Goal: Task Accomplishment & Management: Manage account settings

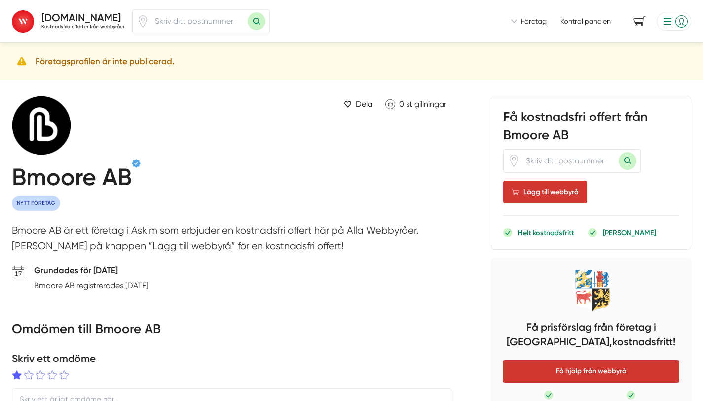
click at [58, 129] on img at bounding box center [66, 125] width 109 height 59
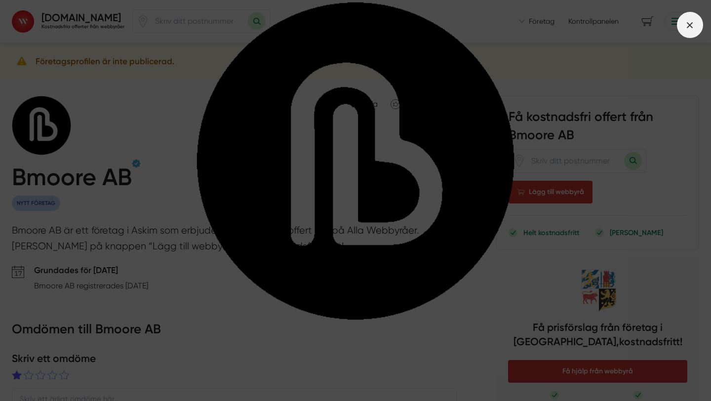
click at [516, 25] on icon at bounding box center [689, 25] width 11 height 11
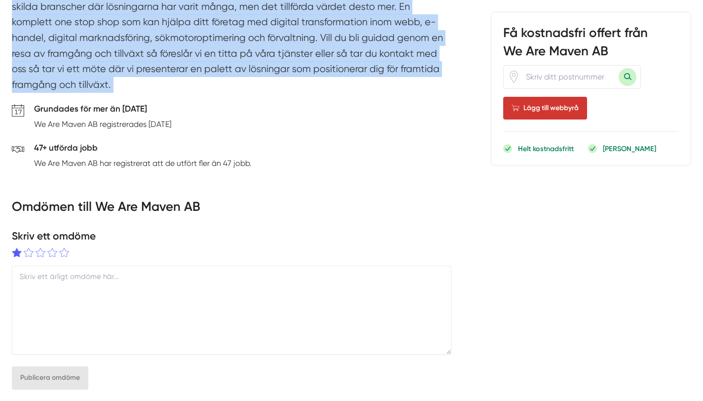
scroll to position [260, 0]
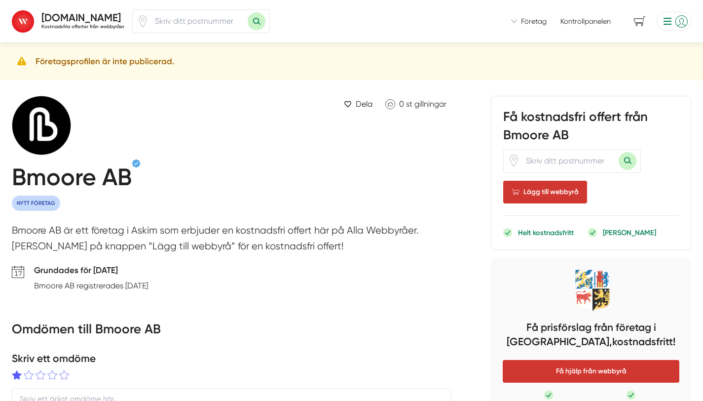
click at [682, 22] on li at bounding box center [672, 21] width 39 height 19
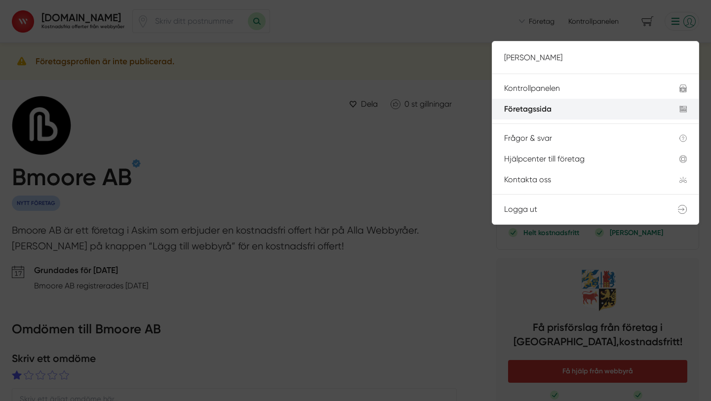
click at [556, 109] on div "Företagssida" at bounding box center [580, 109] width 152 height 9
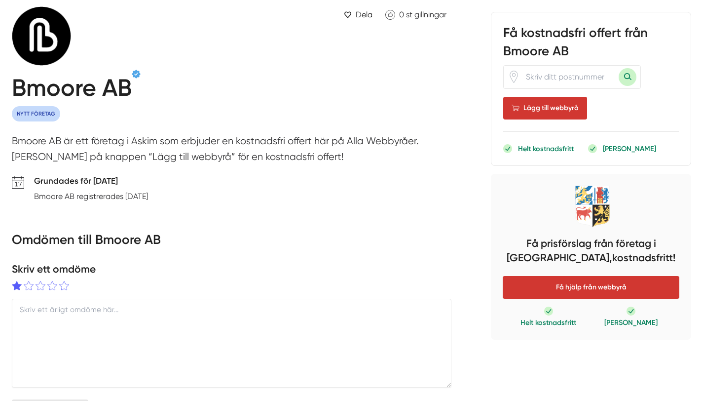
scroll to position [91, 0]
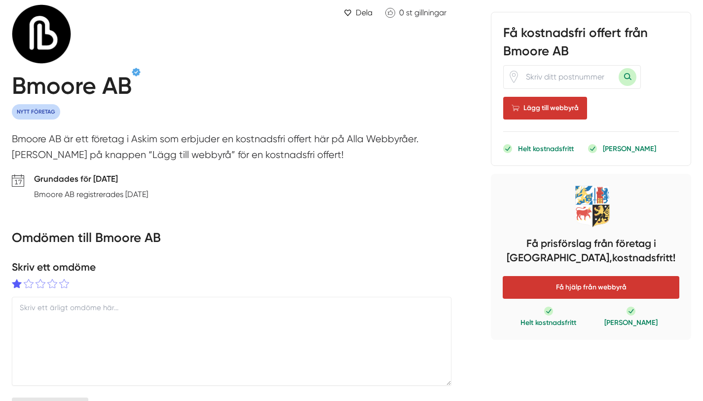
drag, startPoint x: 143, startPoint y: 125, endPoint x: 137, endPoint y: 114, distance: 12.4
click at [72, 94] on h1 "Bmoore AB" at bounding box center [72, 88] width 120 height 33
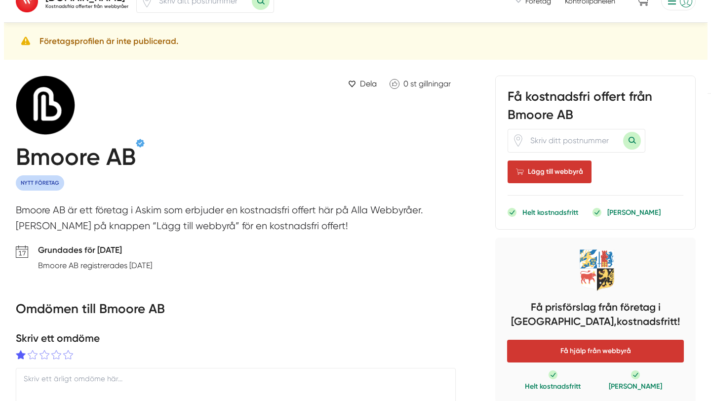
scroll to position [0, 0]
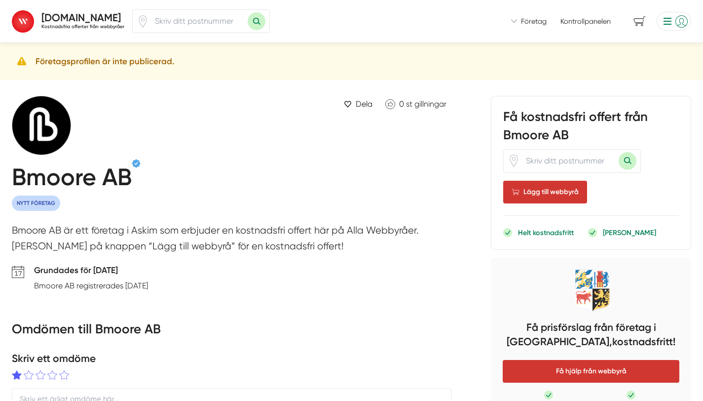
click at [666, 21] on li at bounding box center [672, 21] width 39 height 19
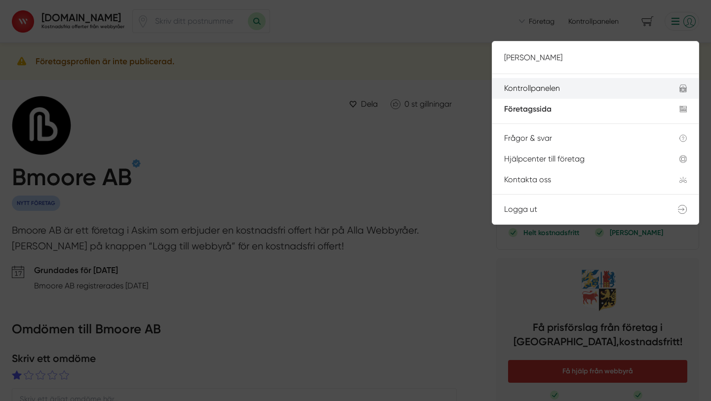
click at [534, 86] on div "Kontrollpanelen" at bounding box center [580, 88] width 152 height 9
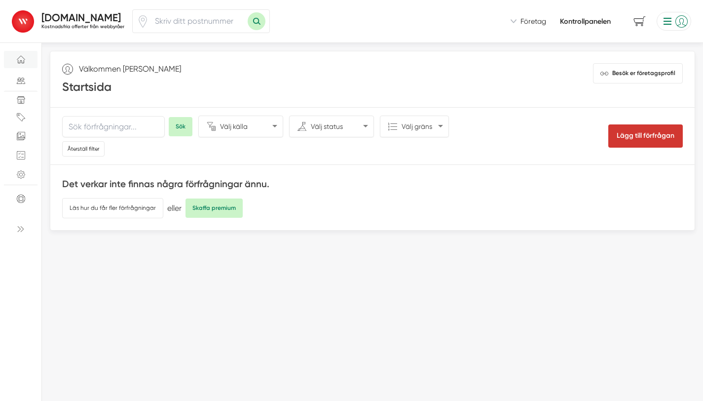
click at [519, 20] on div "Företag Hur fungerar Alla Webbyråer? Så här fungerar tjänsten för företag Frågo…" at bounding box center [533, 21] width 45 height 10
click at [535, 23] on span "Företag" at bounding box center [534, 21] width 26 height 10
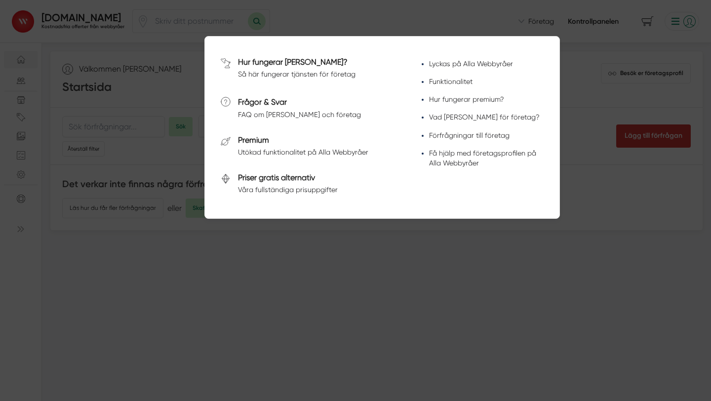
click at [660, 51] on div at bounding box center [355, 200] width 711 height 401
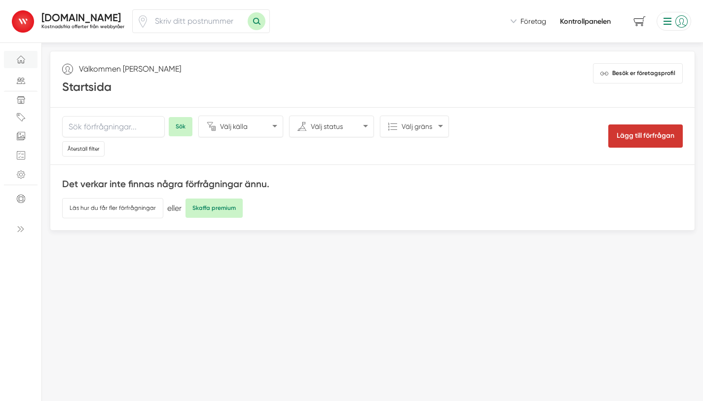
click at [680, 24] on li at bounding box center [672, 21] width 39 height 19
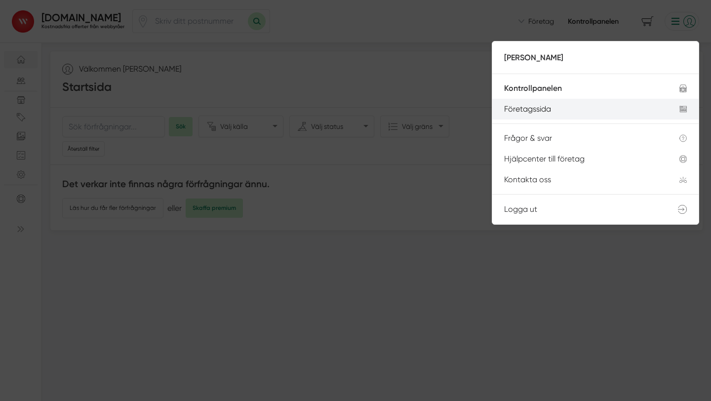
click at [550, 111] on div "Företagssida" at bounding box center [580, 109] width 152 height 9
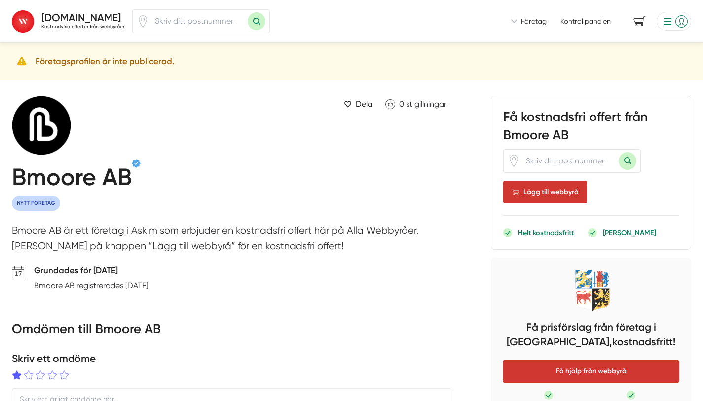
click at [671, 21] on li at bounding box center [672, 21] width 39 height 19
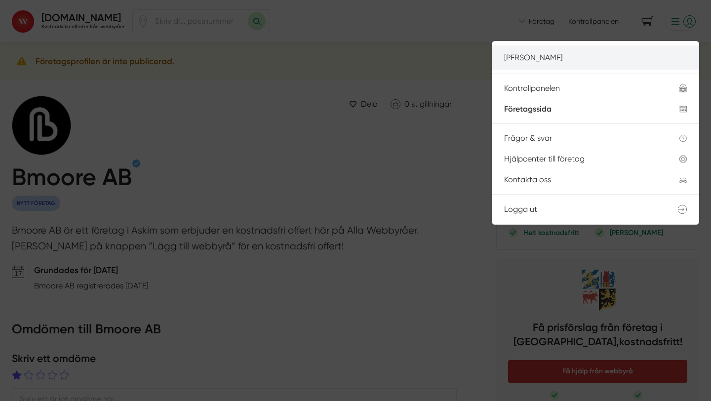
click at [535, 56] on p "[PERSON_NAME]" at bounding box center [595, 57] width 183 height 12
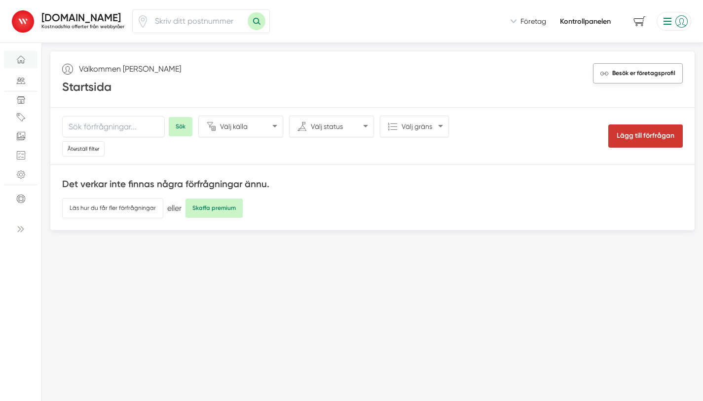
click at [670, 76] on span "Besök er företagsprofil" at bounding box center [644, 73] width 63 height 9
click at [23, 99] on icon "Företagsinformation" at bounding box center [21, 100] width 8 height 8
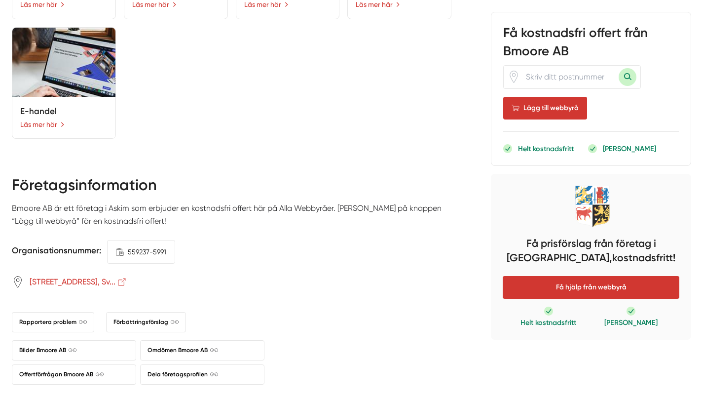
scroll to position [1133, 0]
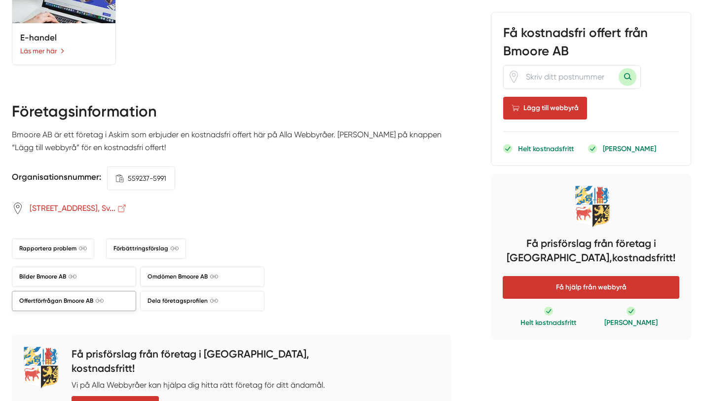
click at [76, 296] on span "Offertförfrågan Bmoore AB" at bounding box center [61, 300] width 84 height 9
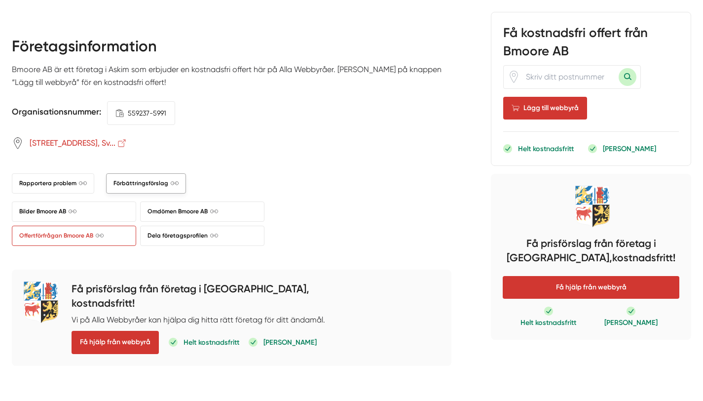
scroll to position [1199, 0]
click at [125, 178] on span "Förbättringsförslag" at bounding box center [146, 182] width 65 height 9
click at [68, 139] on span "[STREET_ADDRESS], Sv..." at bounding box center [79, 142] width 98 height 12
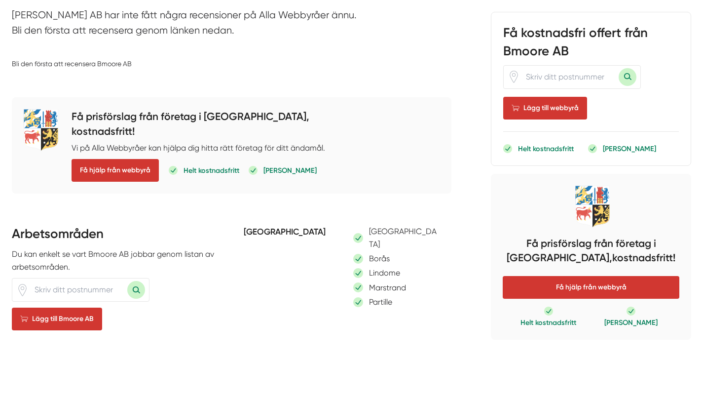
scroll to position [0, 0]
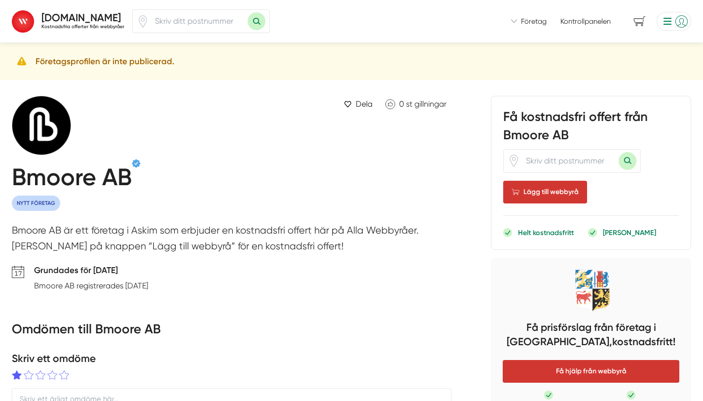
click at [664, 23] on li at bounding box center [672, 21] width 39 height 19
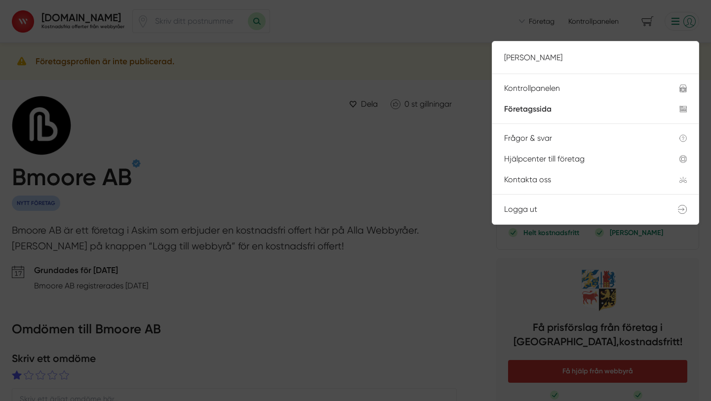
click at [316, 196] on div at bounding box center [355, 200] width 711 height 401
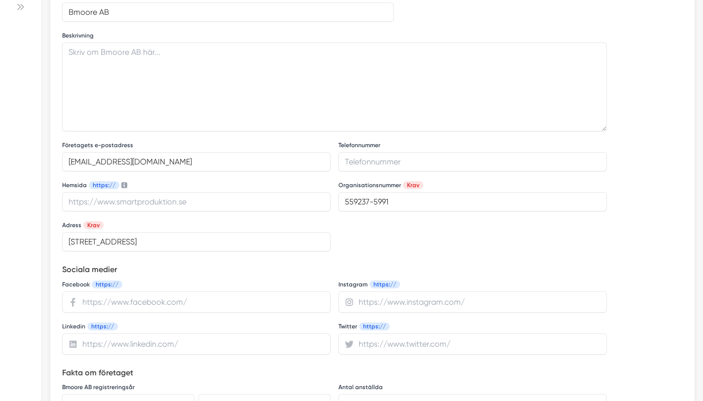
scroll to position [168, 0]
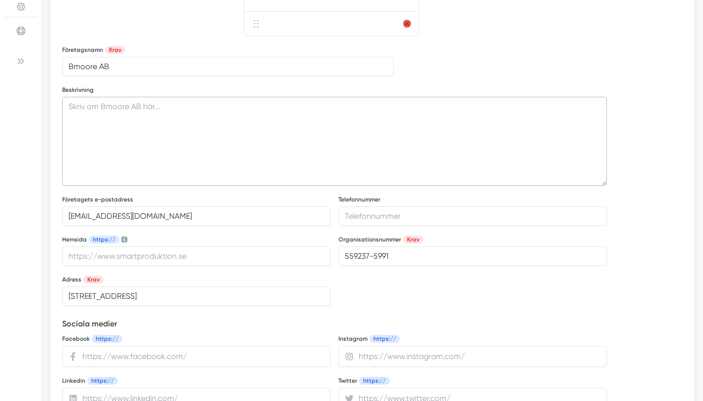
click at [184, 119] on textarea at bounding box center [334, 141] width 545 height 89
paste textarea "Vi är en erfaren och resultatinriktad digitalbyrå i Göteborg som hjälper små- o…"
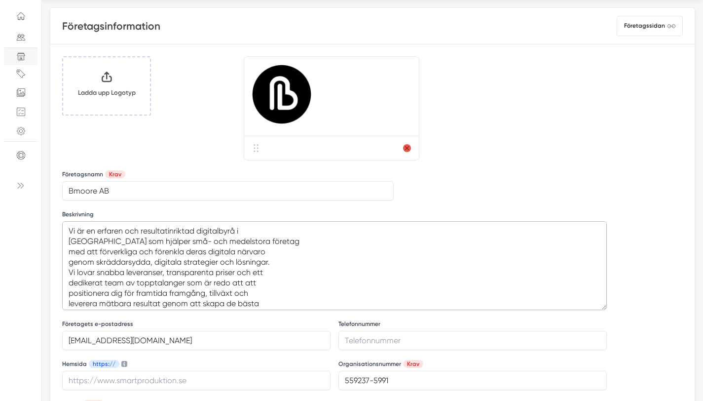
scroll to position [0, 0]
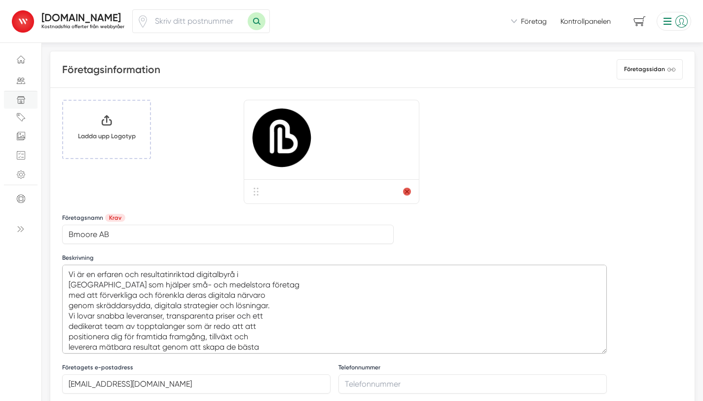
drag, startPoint x: 77, startPoint y: 275, endPoint x: 55, endPoint y: 274, distance: 21.7
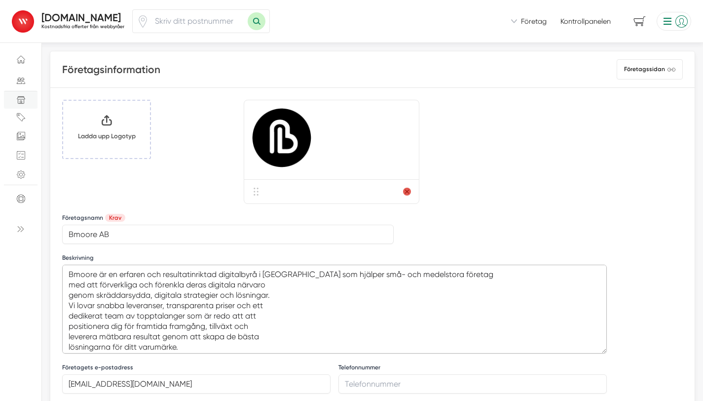
click at [68, 284] on textarea "Bmoore är en erfaren och resultatinriktad digitalbyrå i Göteborg som hjälper sm…" at bounding box center [334, 309] width 545 height 89
click at [69, 296] on textarea "Bmoore är en erfaren och resultatinriktad digitalbyrå i Göteborg som hjälper sm…" at bounding box center [334, 309] width 545 height 89
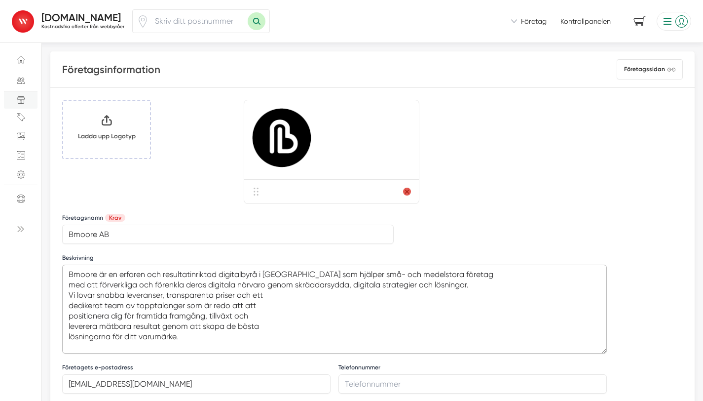
click at [70, 298] on textarea "Bmoore är en erfaren och resultatinriktad digitalbyrå i Göteborg som hjälper sm…" at bounding box center [334, 309] width 545 height 89
click at [66, 305] on textarea "Bmoore är en erfaren och resultatinriktad digitalbyrå i Göteborg som hjälper sm…" at bounding box center [334, 309] width 545 height 89
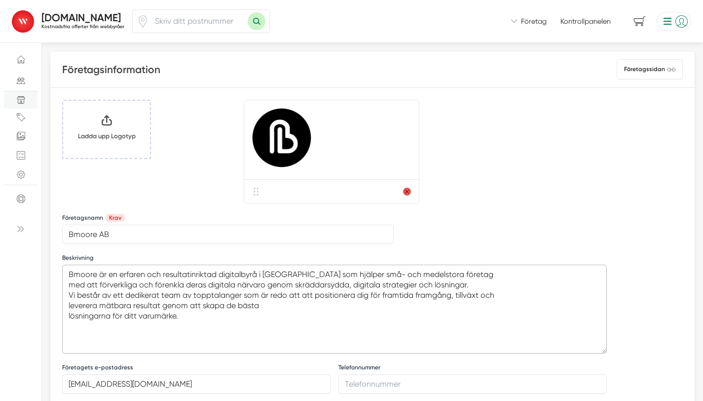
click at [68, 309] on textarea "Bmoore är en erfaren och resultatinriktad digitalbyrå i Göteborg som hjälper sm…" at bounding box center [334, 309] width 545 height 89
click at [71, 309] on textarea "Bmoore är en erfaren och resultatinriktad digitalbyrå i Göteborg som hjälper sm…" at bounding box center [334, 309] width 545 height 89
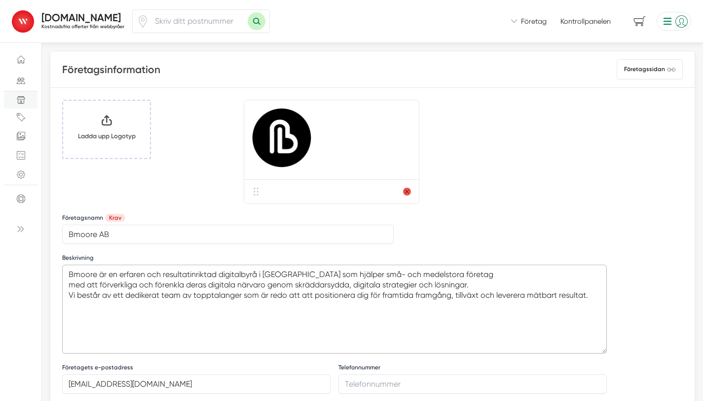
click at [67, 286] on textarea "Bmoore är en erfaren och resultatinriktad digitalbyrå i Göteborg som hjälper sm…" at bounding box center [334, 309] width 545 height 89
click at [65, 296] on textarea "Bmoore är en erfaren och resultatinriktad digitalbyrå i Göteborg som hjälper sm…" at bounding box center [334, 309] width 545 height 89
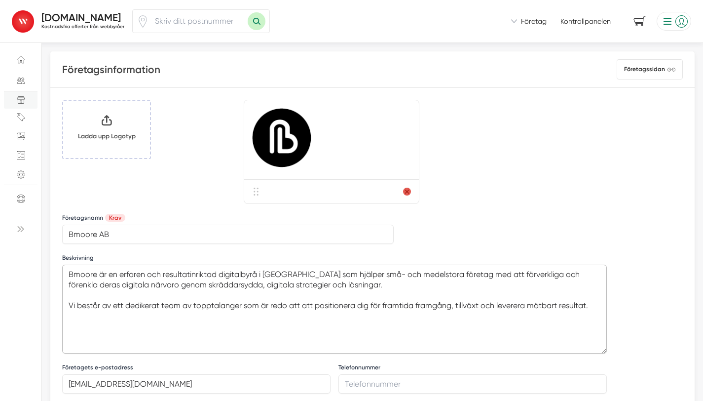
paste textarea "Vi består av ett sammansvetsat gäng av digitala hantverkare, vassa kodknackare,…"
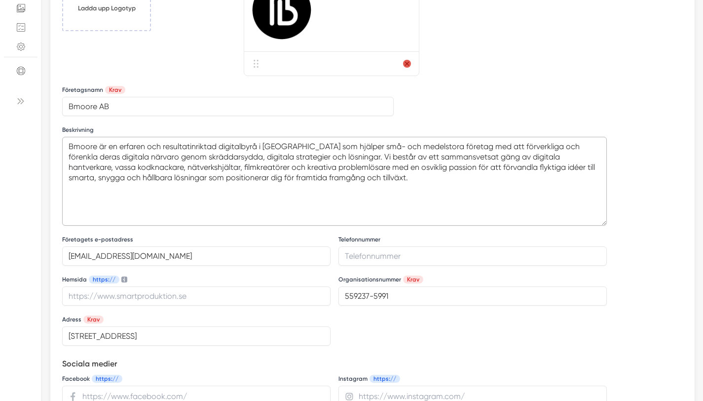
scroll to position [129, 0]
type textarea "Bmoore är en erfaren och resultatinriktad digitalbyrå i Göteborg som hjälper sm…"
click at [165, 298] on input "Hemsida https://" at bounding box center [196, 294] width 269 height 19
type input "https://bmoore.se"
click at [230, 315] on div "Adress Krav Nergårdsvägen 17, Askim, Sverige" at bounding box center [196, 328] width 269 height 32
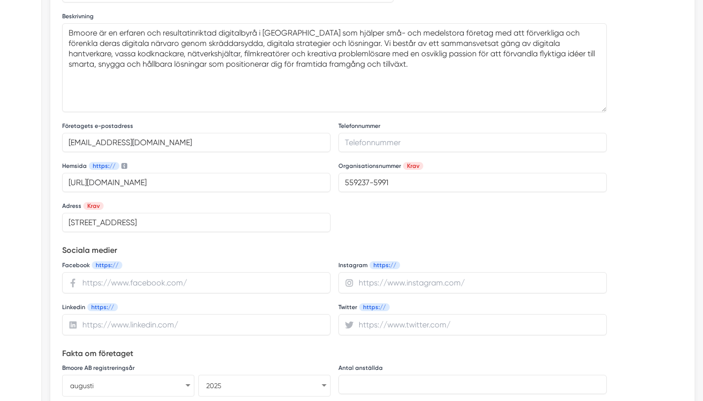
scroll to position [241, 0]
click at [425, 281] on input "url" at bounding box center [473, 282] width 269 height 21
paste input "https://www.instagram.com/bmoore.se"
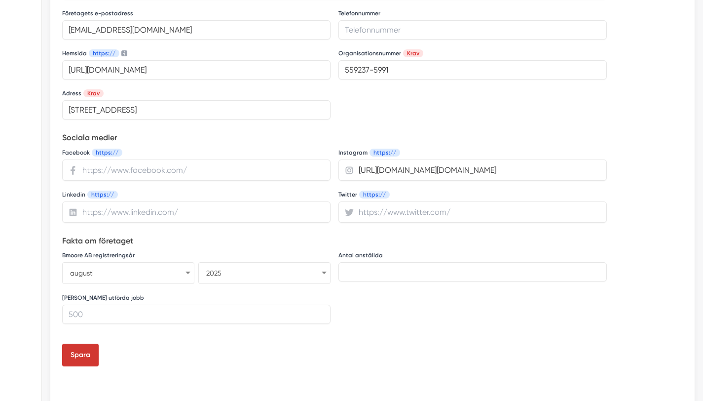
scroll to position [368, 0]
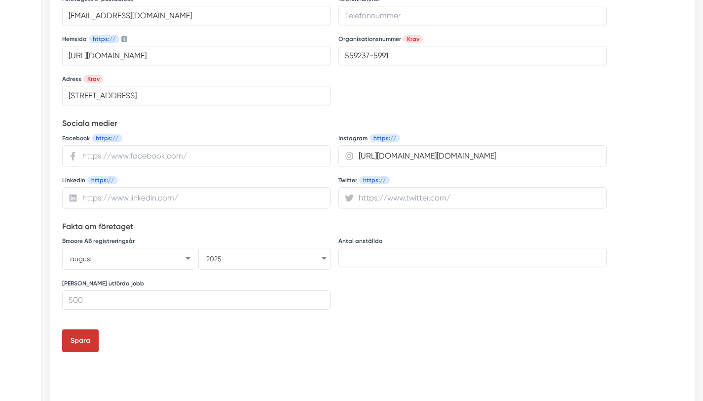
type input "https://www.instagram.com/bmoore.se"
click at [116, 304] on input "Antal utförda jobb" at bounding box center [196, 299] width 269 height 19
type input "45"
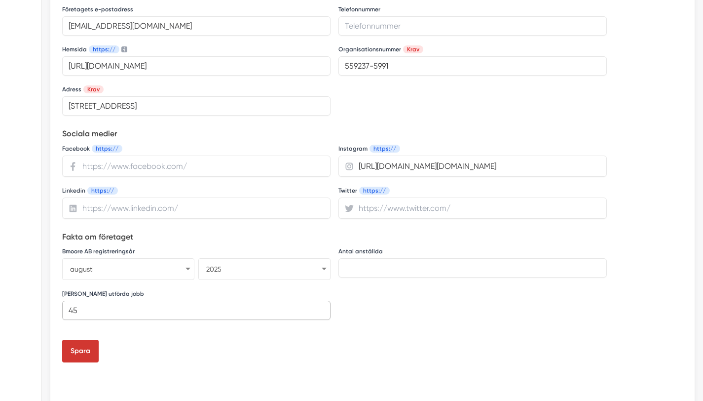
scroll to position [358, 0]
click at [95, 351] on button "Spara" at bounding box center [80, 351] width 37 height 23
click at [354, 340] on div "Spara" at bounding box center [334, 351] width 545 height 23
click at [84, 355] on button "Spara" at bounding box center [80, 351] width 37 height 23
click at [92, 350] on button "Spara" at bounding box center [80, 351] width 37 height 23
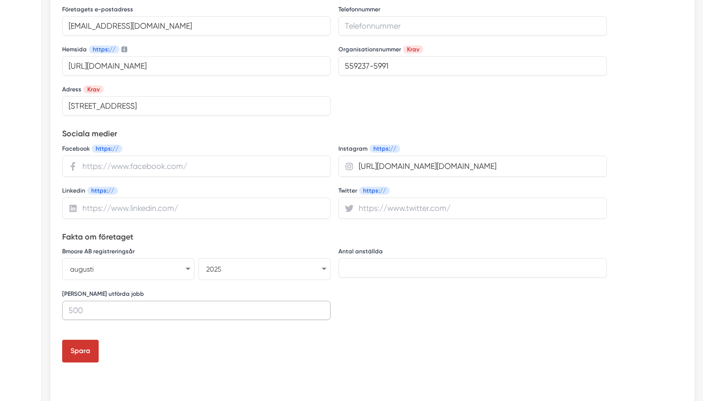
drag, startPoint x: 99, startPoint y: 310, endPoint x: 71, endPoint y: 311, distance: 27.7
click at [71, 311] on input "Antal utförda jobb" at bounding box center [196, 310] width 269 height 19
click at [62, 340] on button "Spara" at bounding box center [80, 351] width 37 height 23
type input "4"
type input "50"
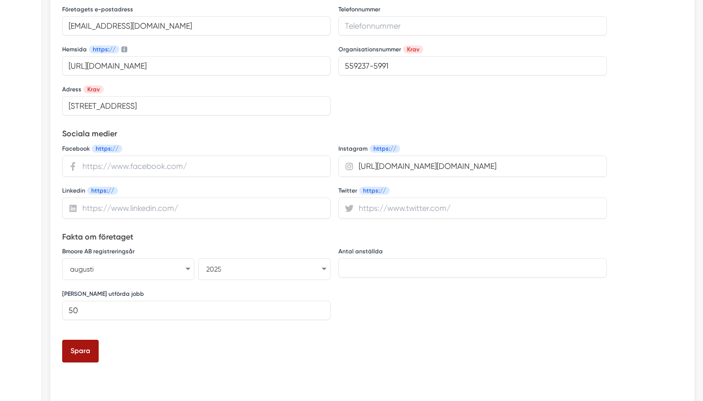
click at [82, 357] on button "Spara" at bounding box center [80, 351] width 37 height 23
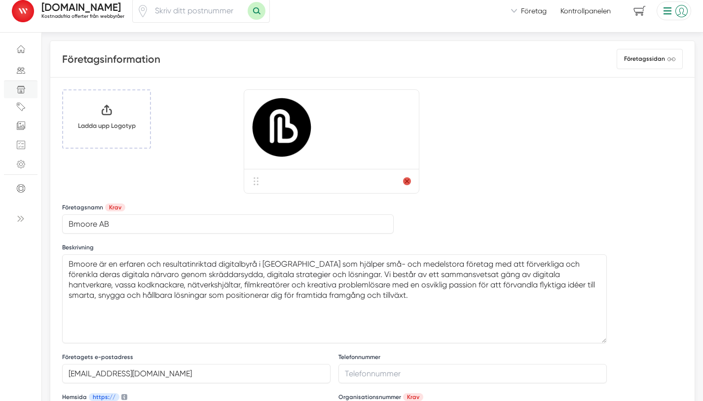
scroll to position [8, 0]
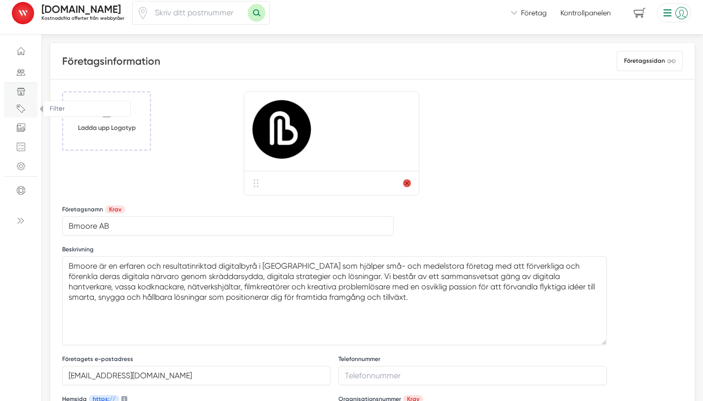
click at [25, 108] on span "Filter" at bounding box center [21, 109] width 18 height 8
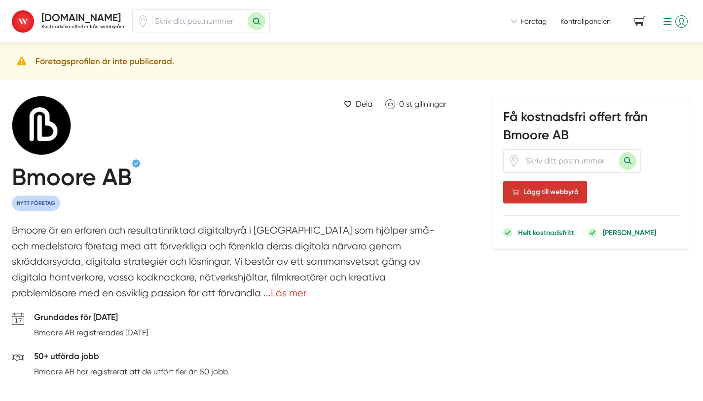
click at [241, 230] on p "Bmoore är en erfaren och resultatinriktad digitalbyrå i [GEOGRAPHIC_DATA] som h…" at bounding box center [232, 264] width 440 height 83
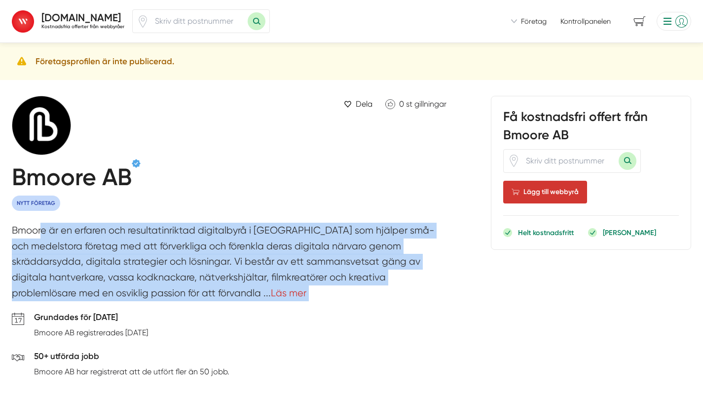
click at [241, 230] on p "Bmoore är en erfaren och resultatinriktad digitalbyrå i Göteborg som hjälper sm…" at bounding box center [232, 264] width 440 height 83
click at [271, 295] on link "Läs mer" at bounding box center [289, 292] width 36 height 11
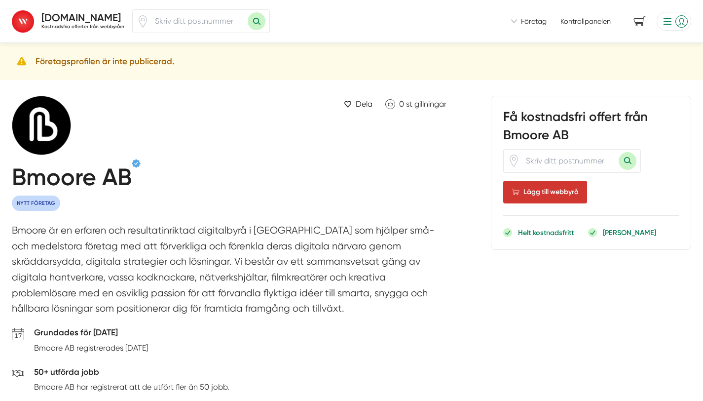
click at [244, 268] on p "Bmoore är en erfaren och resultatinriktad digitalbyrå i Göteborg som hjälper sm…" at bounding box center [232, 272] width 440 height 98
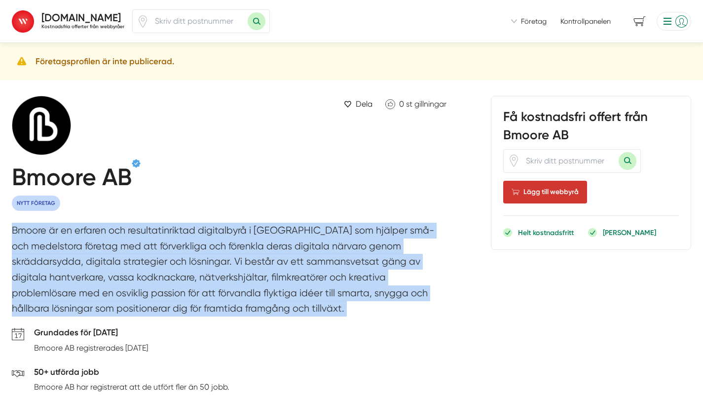
click at [244, 268] on p "Bmoore är en erfaren och resultatinriktad digitalbyrå i Göteborg som hjälper sm…" at bounding box center [232, 272] width 440 height 98
copy div "Bmoore är en erfaren och resultatinriktad digitalbyrå i Göteborg som hjälper sm…"
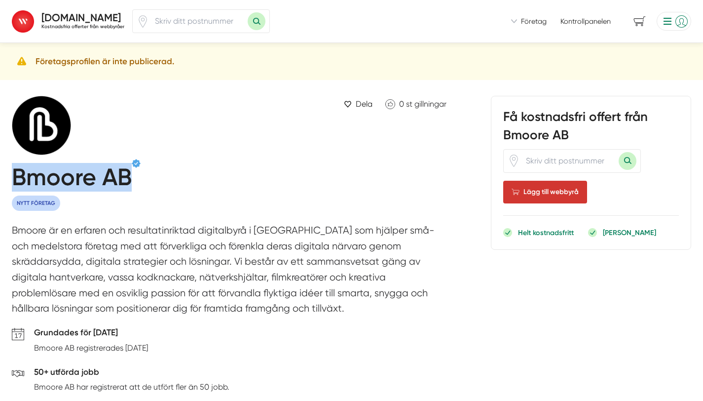
drag, startPoint x: 140, startPoint y: 176, endPoint x: 22, endPoint y: 167, distance: 117.9
click at [18, 174] on div "Bmoore AB" at bounding box center [232, 177] width 440 height 37
copy h1 "Bmoore AB"
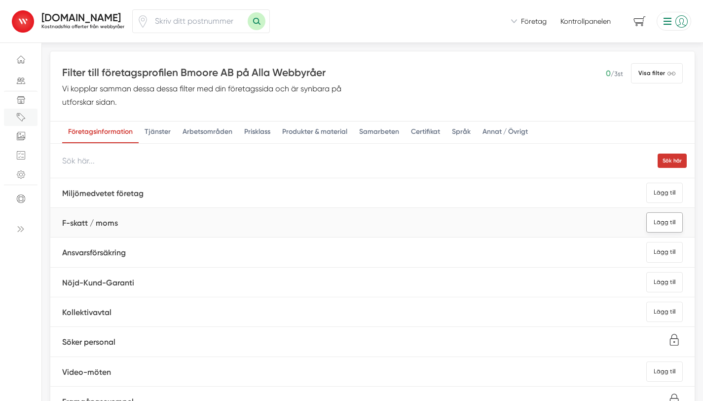
click at [661, 226] on div "Lägg till" at bounding box center [665, 222] width 37 height 20
click at [662, 286] on div "Lägg till" at bounding box center [665, 282] width 37 height 20
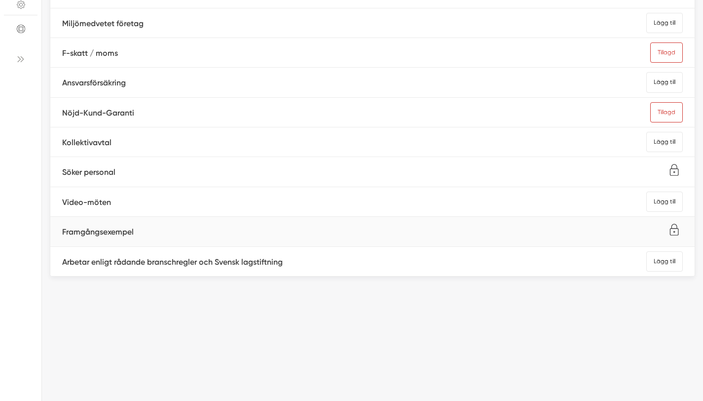
scroll to position [1, 0]
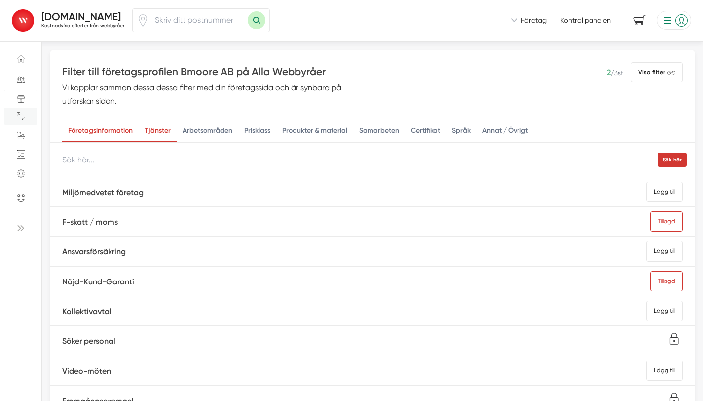
click at [162, 131] on div "Tjänster" at bounding box center [158, 131] width 38 height 22
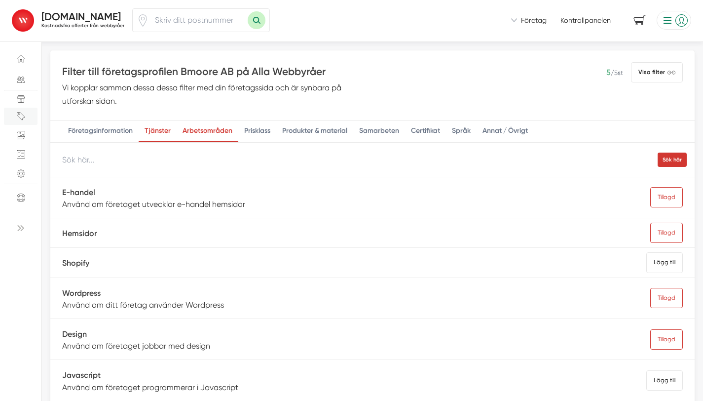
click at [212, 139] on div "Arbetsområden" at bounding box center [208, 131] width 62 height 22
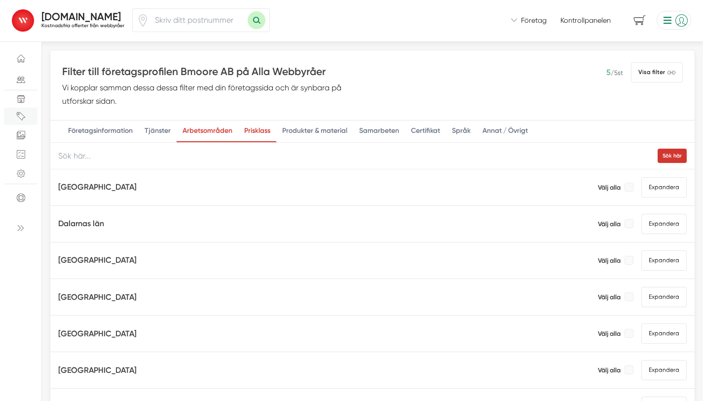
click at [255, 129] on div "Prisklass" at bounding box center [257, 131] width 38 height 22
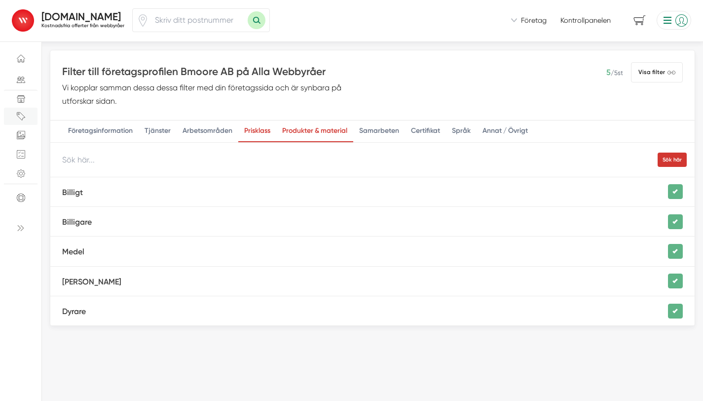
click at [316, 127] on div "Produkter & material" at bounding box center [314, 131] width 77 height 22
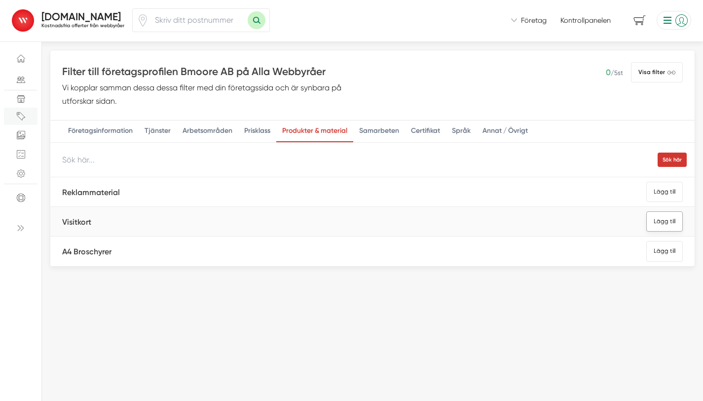
click at [657, 223] on div "Lägg till" at bounding box center [665, 221] width 37 height 20
click at [653, 196] on div "Lägg till" at bounding box center [665, 192] width 37 height 20
click at [658, 250] on div "Lägg till" at bounding box center [665, 251] width 37 height 20
click at [396, 130] on div "Samarbeten" at bounding box center [379, 131] width 52 height 22
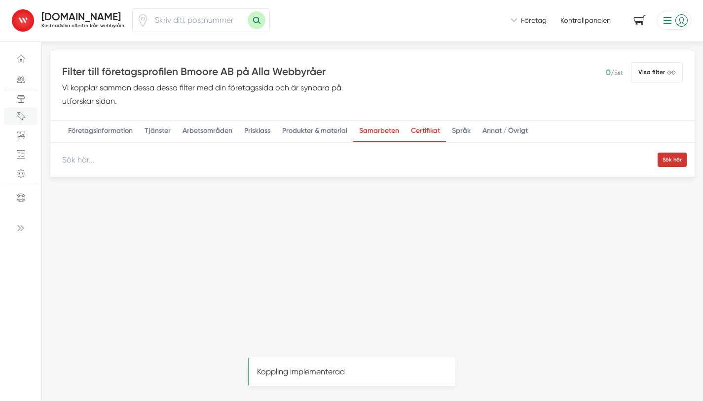
click at [428, 130] on div "Certifikat" at bounding box center [425, 131] width 41 height 22
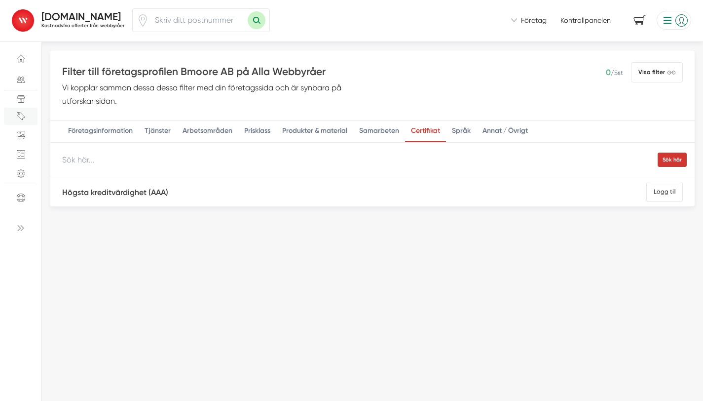
click at [212, 162] on input "text" at bounding box center [372, 160] width 645 height 35
type input "shopify"
click at [456, 131] on div "Språk" at bounding box center [461, 131] width 31 height 22
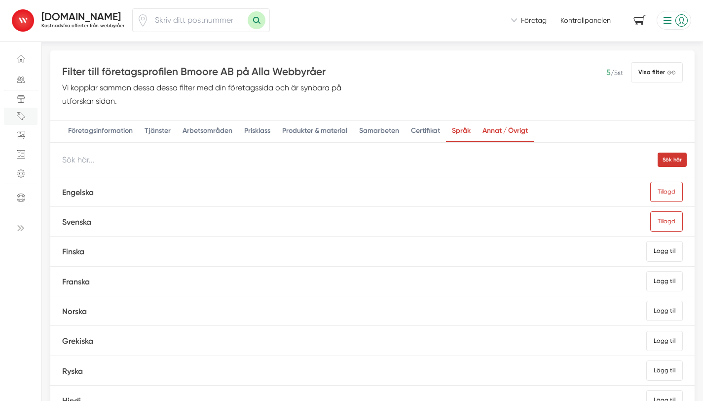
click at [519, 129] on div "Annat / Övrigt" at bounding box center [505, 131] width 57 height 22
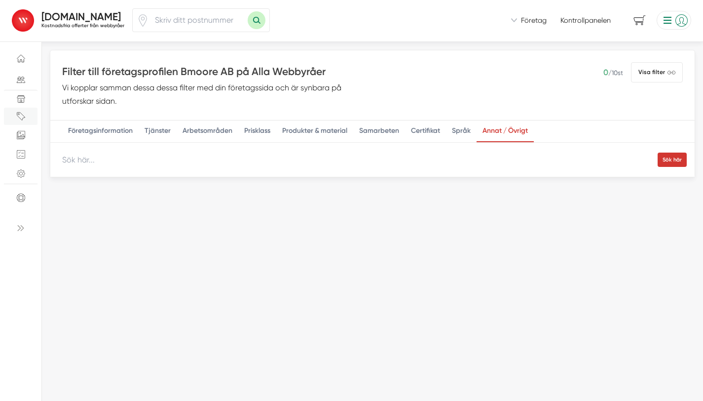
click at [459, 166] on input "text" at bounding box center [372, 160] width 645 height 35
type input "priser"
click at [425, 130] on div "Certifikat" at bounding box center [425, 131] width 41 height 22
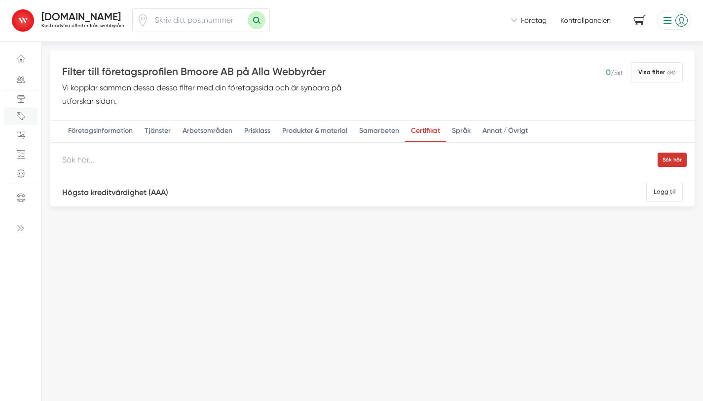
click at [280, 164] on input "text" at bounding box center [372, 160] width 645 height 35
click at [658, 162] on button "Sök här" at bounding box center [672, 160] width 29 height 14
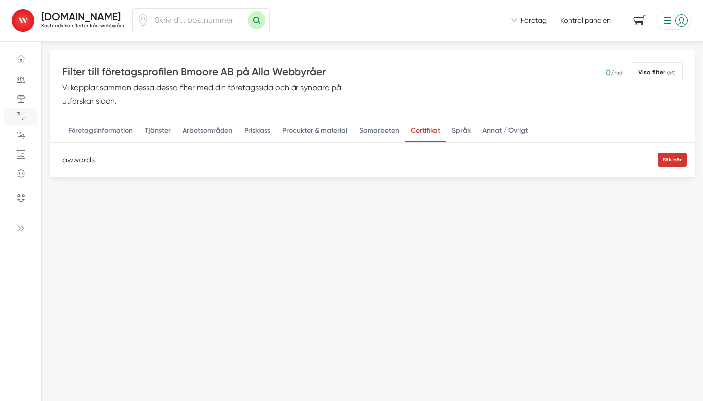
click at [71, 160] on input "awwards" at bounding box center [372, 160] width 645 height 35
click at [71, 160] on input "wards" at bounding box center [372, 160] width 645 height 35
click at [71, 159] on input "wards" at bounding box center [372, 160] width 645 height 35
type input "p"
click at [25, 132] on span "Bildgalleri" at bounding box center [21, 135] width 18 height 8
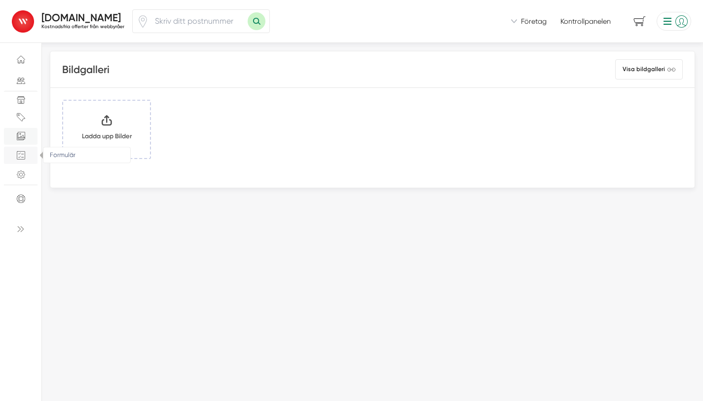
click at [22, 155] on icon "checklist" at bounding box center [21, 155] width 8 height 8
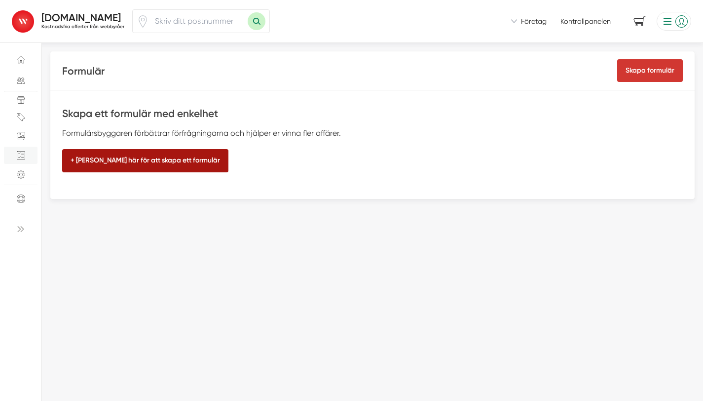
click at [173, 160] on button "+ [PERSON_NAME] här för att skapa ett formulär" at bounding box center [145, 160] width 166 height 23
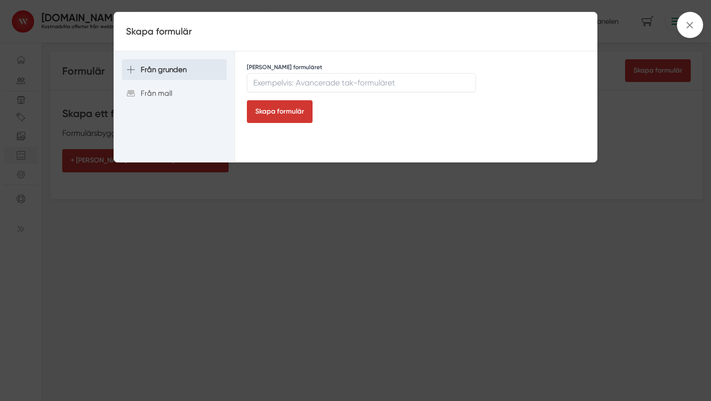
click at [171, 68] on span "Från grunden" at bounding box center [164, 69] width 46 height 11
click at [162, 93] on span "Från mall" at bounding box center [157, 93] width 32 height 11
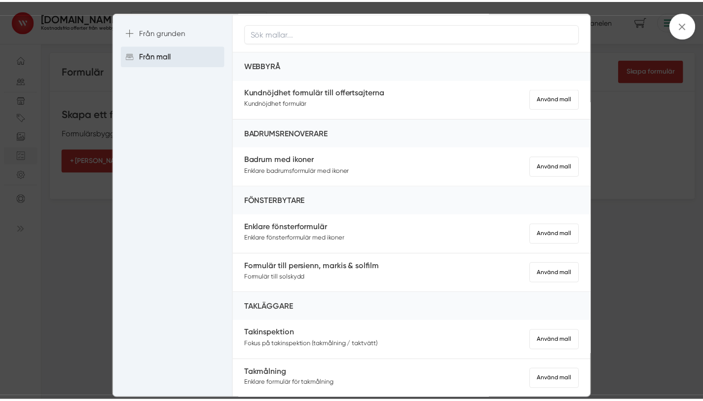
scroll to position [39, 0]
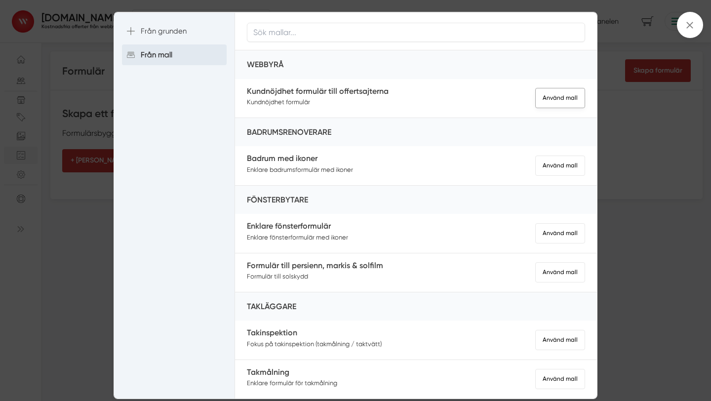
click at [548, 106] on button "Använd mall" at bounding box center [560, 98] width 50 height 20
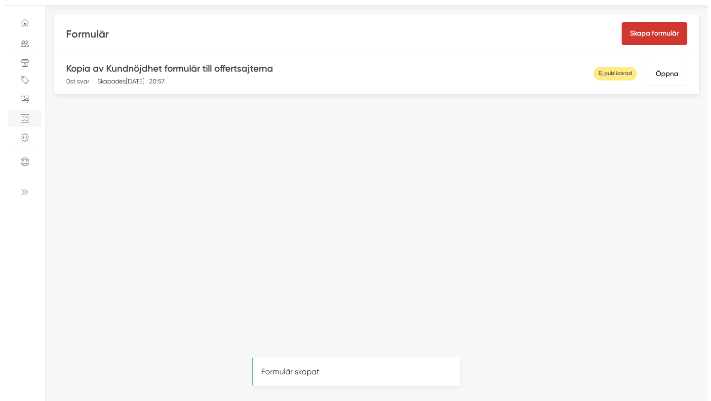
scroll to position [78, 0]
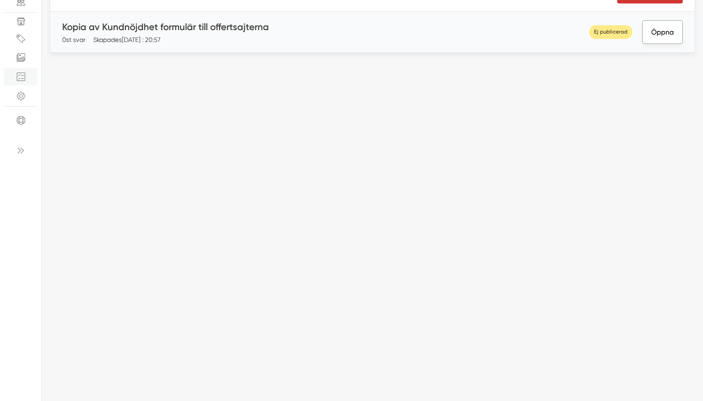
click at [658, 33] on button "Öppna" at bounding box center [663, 32] width 40 height 24
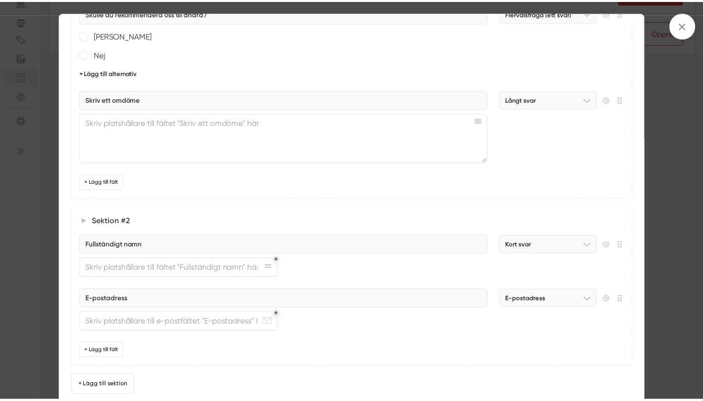
scroll to position [66, 0]
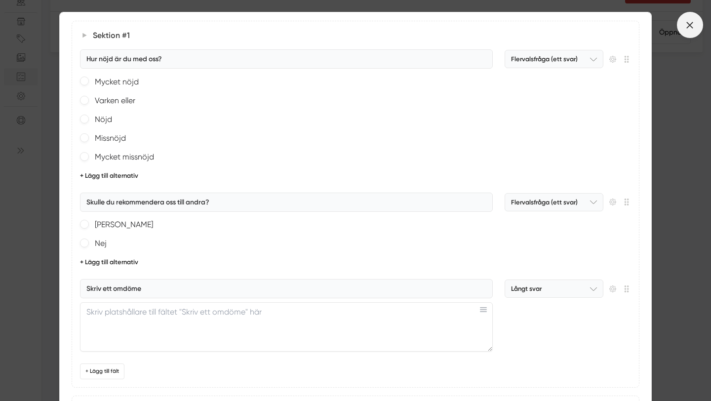
click at [685, 26] on icon at bounding box center [689, 25] width 11 height 11
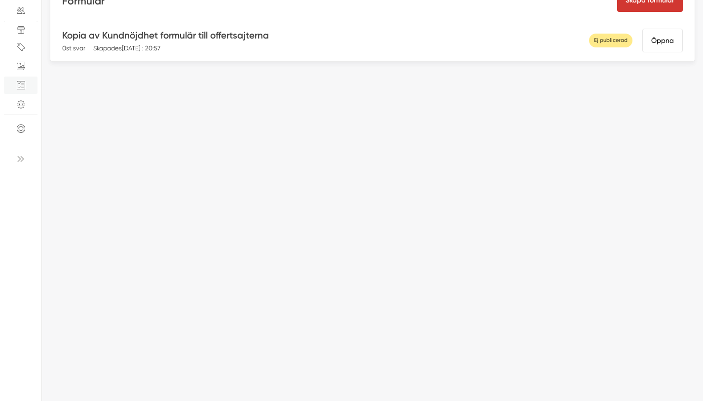
scroll to position [0, 0]
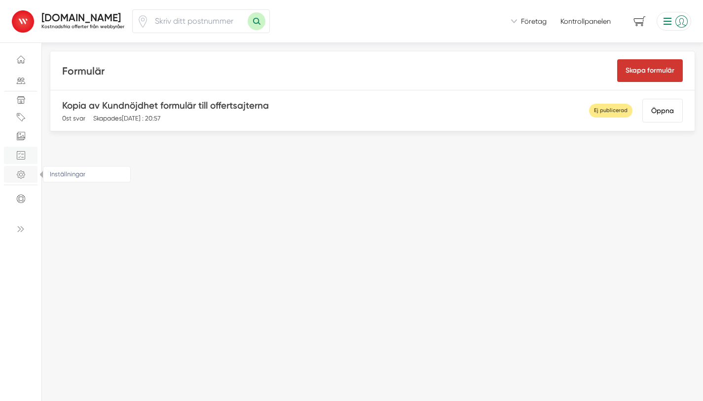
click at [19, 172] on icon "Inställningar" at bounding box center [21, 174] width 8 height 8
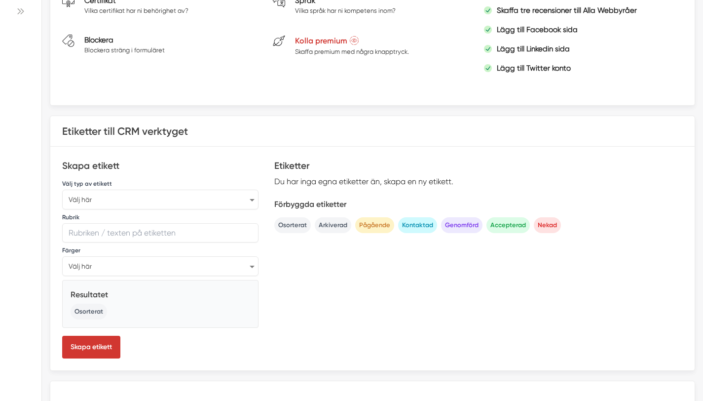
scroll to position [235, 0]
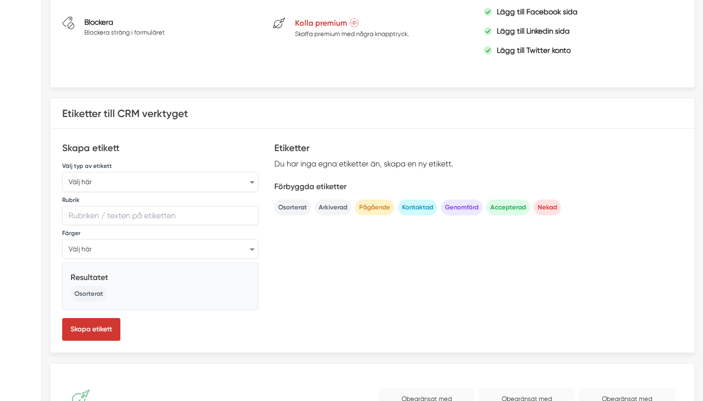
click at [235, 185] on select "Välj här CRM status (exempelvis: "Godkänt avtal") Källa på förfrågan (exempelvi…" at bounding box center [160, 182] width 196 height 20
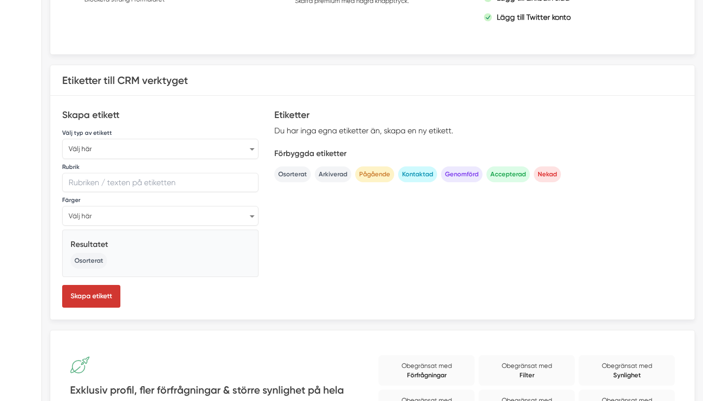
scroll to position [0, 0]
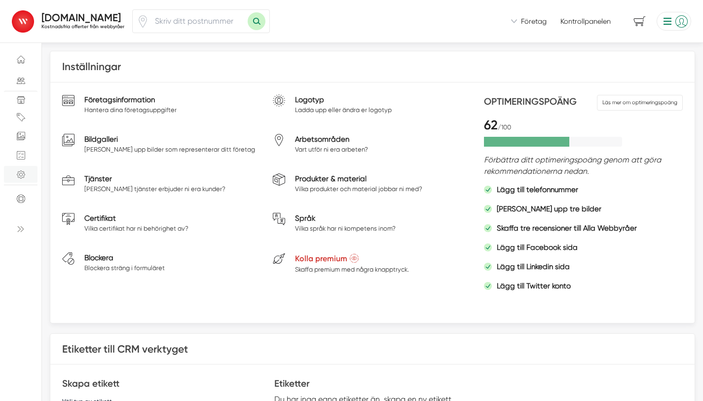
click at [188, 25] on input "number" at bounding box center [198, 21] width 99 height 23
click at [188, 26] on input "number" at bounding box center [198, 21] width 99 height 23
type input "43636"
click at [257, 24] on button "Sök med postnummer" at bounding box center [257, 21] width 18 height 18
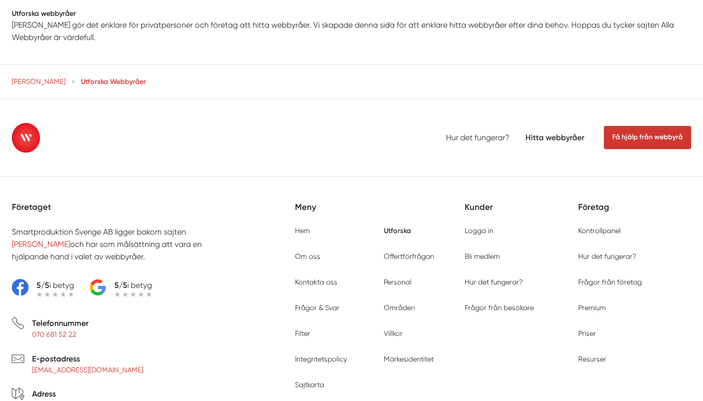
type input "43636"
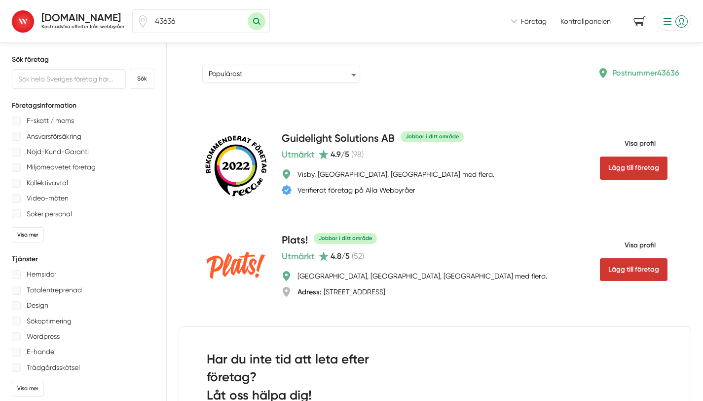
click at [534, 20] on span "Företag" at bounding box center [534, 21] width 26 height 10
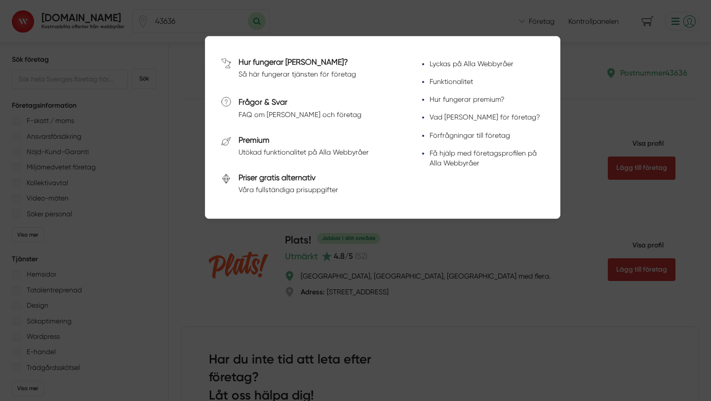
click at [644, 11] on div at bounding box center [355, 200] width 711 height 401
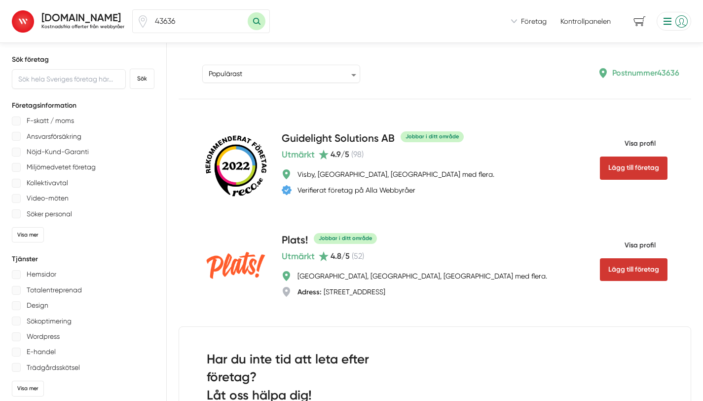
click at [683, 21] on li at bounding box center [672, 21] width 39 height 19
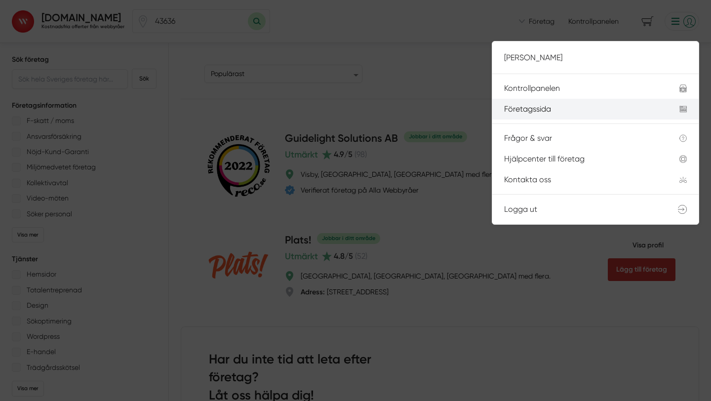
click at [525, 112] on div "Företagssida" at bounding box center [580, 109] width 152 height 9
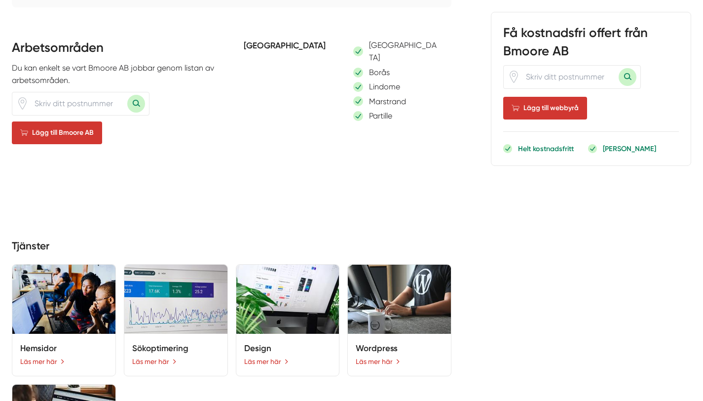
scroll to position [996, 0]
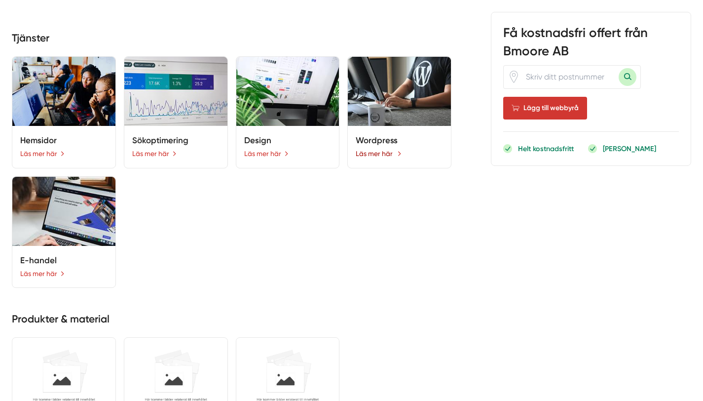
click at [383, 148] on link "Läs mer här" at bounding box center [379, 153] width 46 height 11
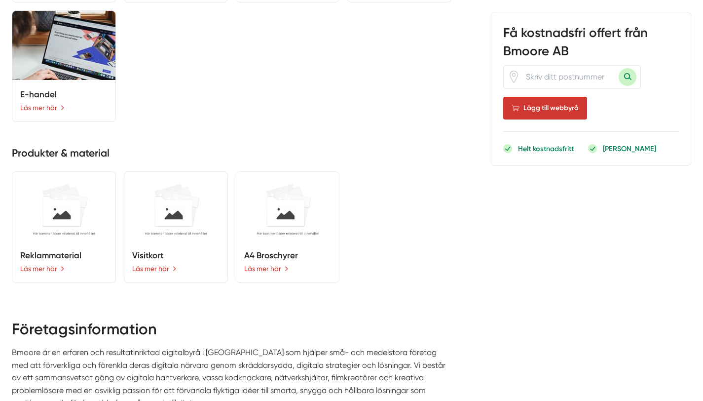
scroll to position [1171, 0]
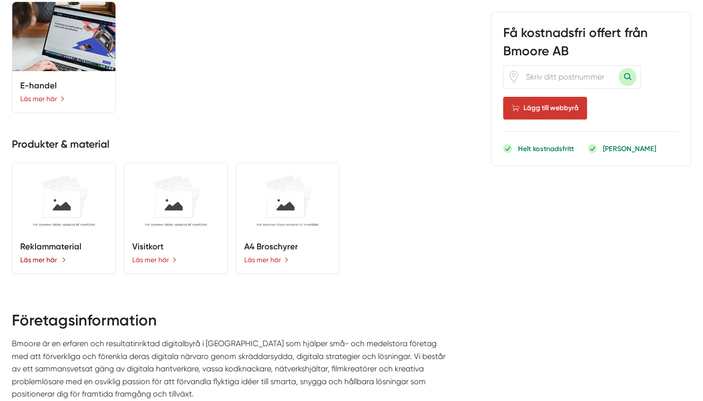
click at [49, 255] on link "Läs mer här" at bounding box center [43, 259] width 46 height 11
